Goal: Use online tool/utility: Utilize a website feature to perform a specific function

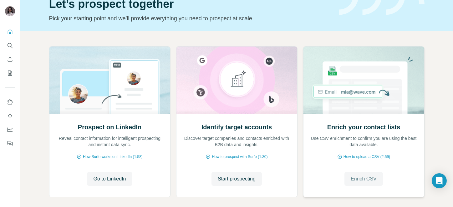
click at [364, 178] on span "Enrich CSV" at bounding box center [364, 179] width 26 height 8
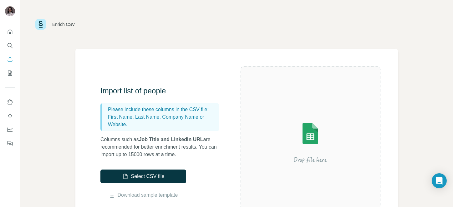
click at [157, 172] on button "Select CSV file" at bounding box center [143, 177] width 86 height 14
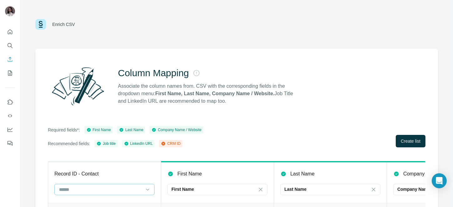
click at [107, 188] on input at bounding box center [100, 189] width 84 height 7
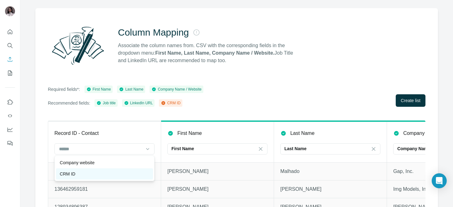
click at [83, 172] on div "CRM ID" at bounding box center [104, 174] width 89 height 6
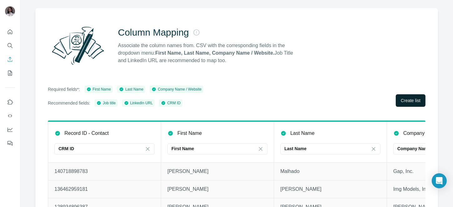
click at [401, 102] on span "Create list" at bounding box center [411, 101] width 20 height 6
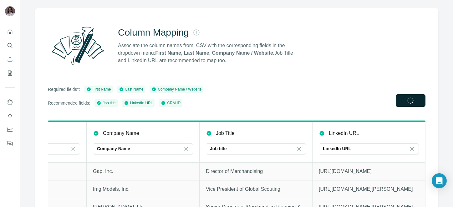
scroll to position [0, 306]
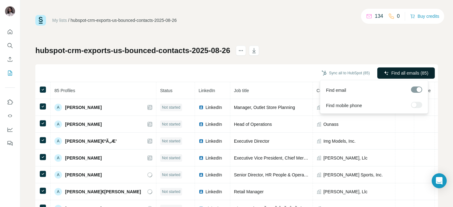
click at [391, 74] on span "Find all emails (85)" at bounding box center [409, 73] width 37 height 6
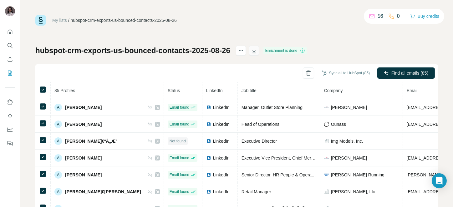
click at [257, 52] on icon "button" at bounding box center [254, 51] width 6 height 6
